Goal: Information Seeking & Learning: Learn about a topic

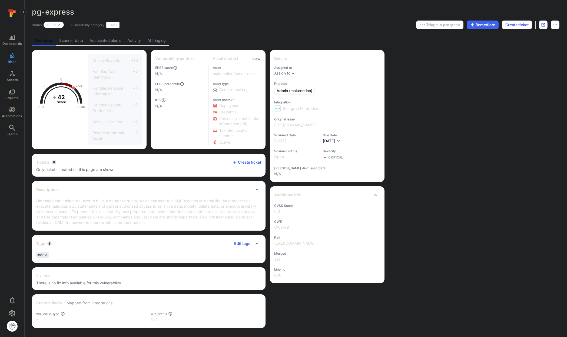
click at [150, 41] on link "AI triaging" at bounding box center [156, 41] width 25 height 10
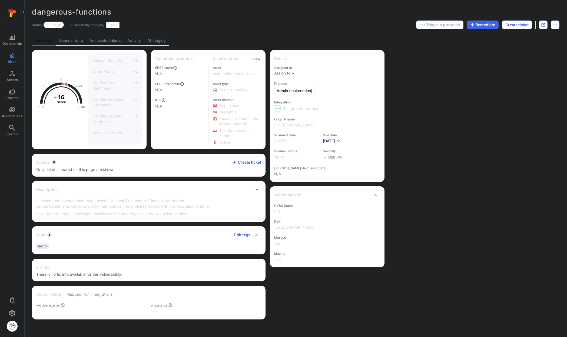
click at [153, 42] on link "AI triaging" at bounding box center [156, 41] width 25 height 10
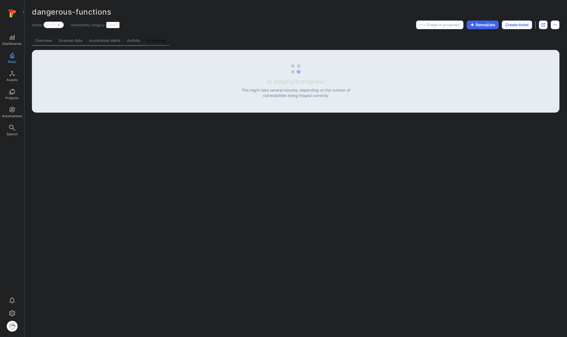
click at [43, 40] on link "Overview" at bounding box center [44, 41] width 24 height 10
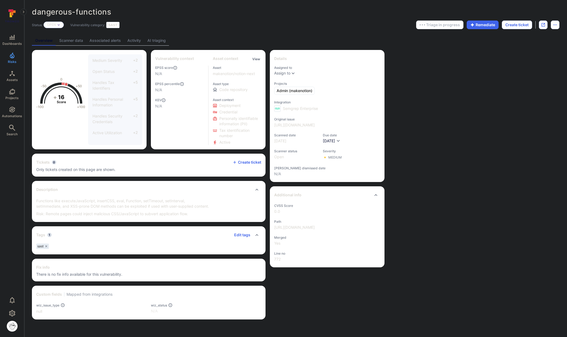
click at [249, 34] on div "dangerous-functions ... Show more Status: Open Vulnerability category: SAST Tri…" at bounding box center [295, 163] width 542 height 327
